Goal: Navigation & Orientation: Find specific page/section

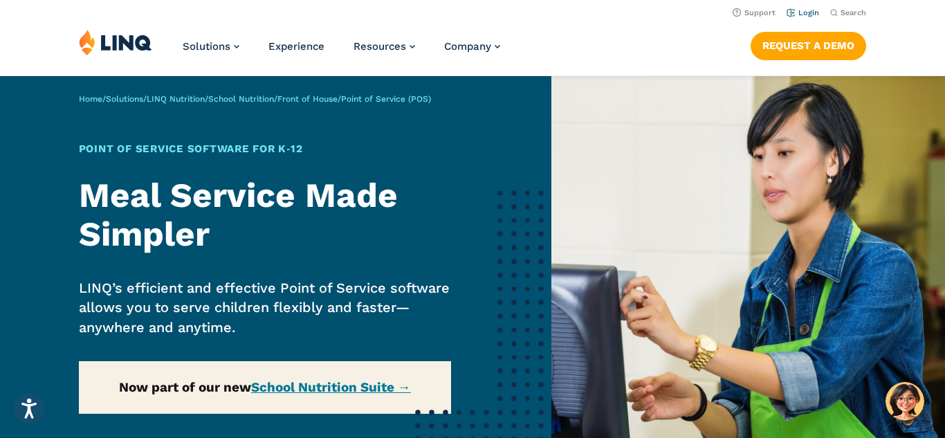
click at [808, 11] on link "Login" at bounding box center [803, 12] width 33 height 9
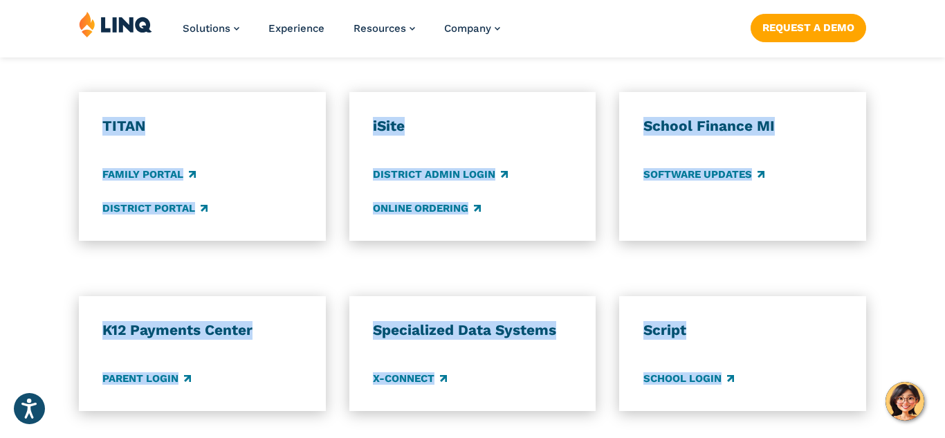
drag, startPoint x: 637, startPoint y: 234, endPoint x: 706, endPoint y: 462, distance: 237.7
click at [706, 437] on html "Press Alt+1 for screen-reader mode, Alt+0 to cancel Accessibility Screen-Reader…" at bounding box center [472, 65] width 945 height 2249
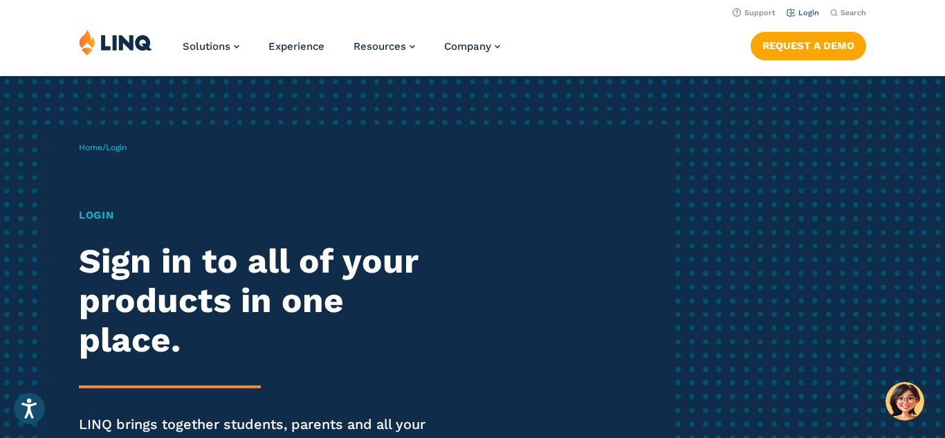
click at [807, 14] on link "Login" at bounding box center [803, 12] width 33 height 9
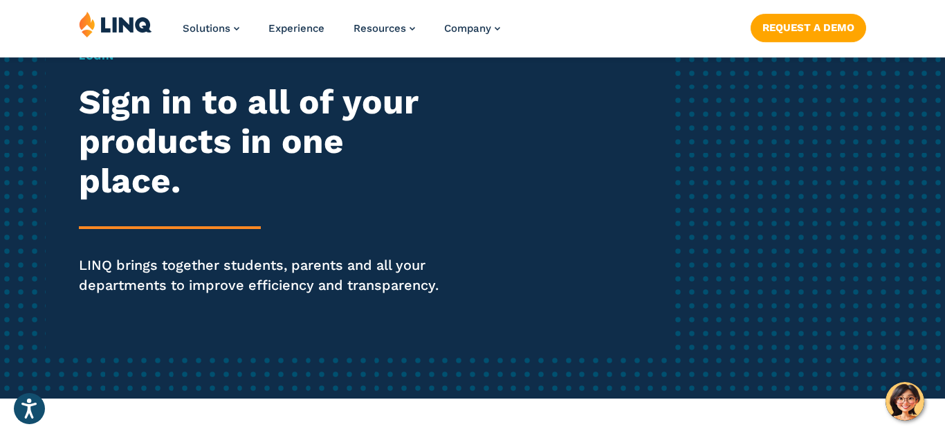
scroll to position [167, 0]
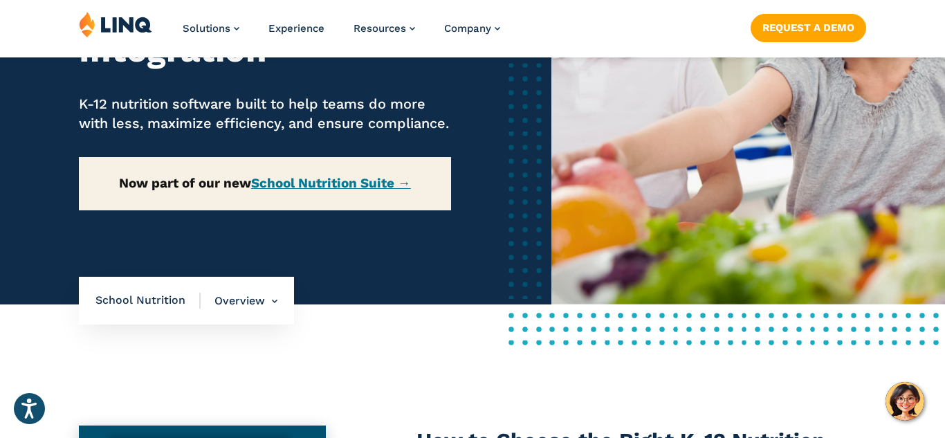
scroll to position [248, 0]
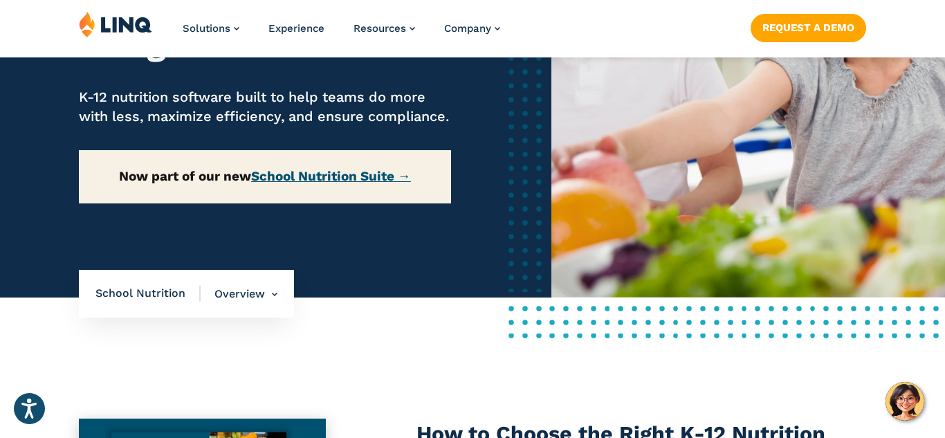
click at [361, 184] on link "School Nutrition Suite →" at bounding box center [331, 176] width 160 height 16
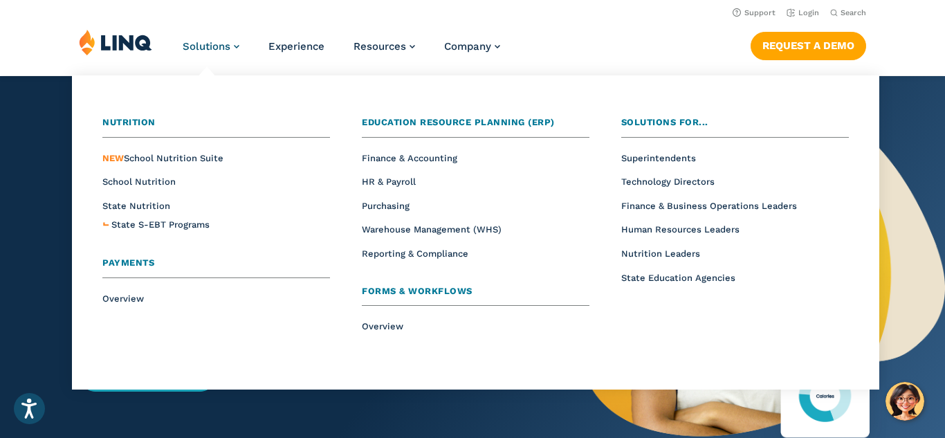
click at [233, 43] on link "Solutions" at bounding box center [211, 46] width 57 height 12
